Goal: Information Seeking & Learning: Find specific fact

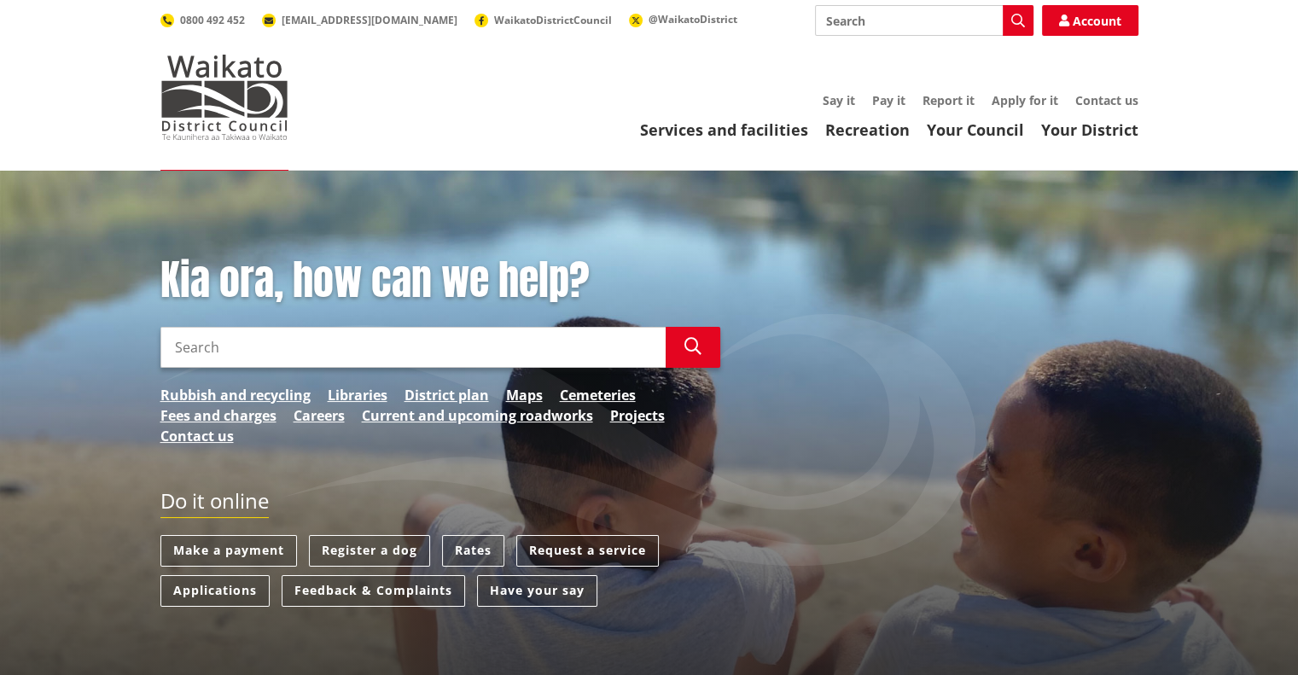
click at [324, 306] on h1 "Kia ora, how can we help?" at bounding box center [440, 280] width 560 height 49
click at [324, 323] on div "Kia ora, how can we help? Search Search Rubbish and recycling Libraries Distric…" at bounding box center [440, 359] width 585 height 207
click at [324, 331] on input "Search" at bounding box center [412, 347] width 505 height 41
type input "rates"
click at [683, 358] on button "Search" at bounding box center [693, 347] width 55 height 41
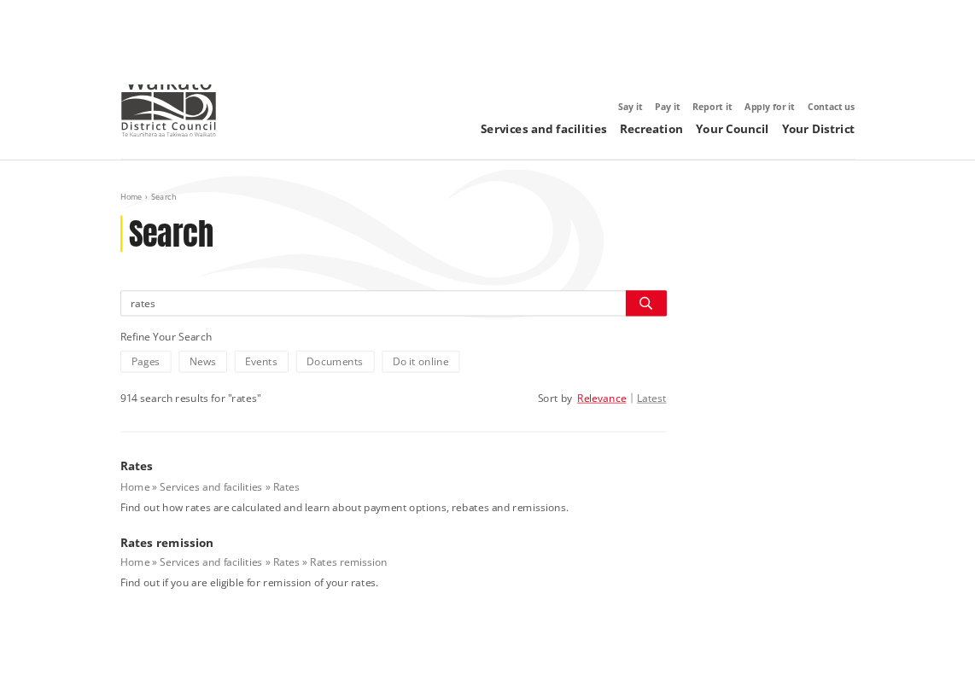
scroll to position [171, 0]
